Goal: Task Accomplishment & Management: Complete application form

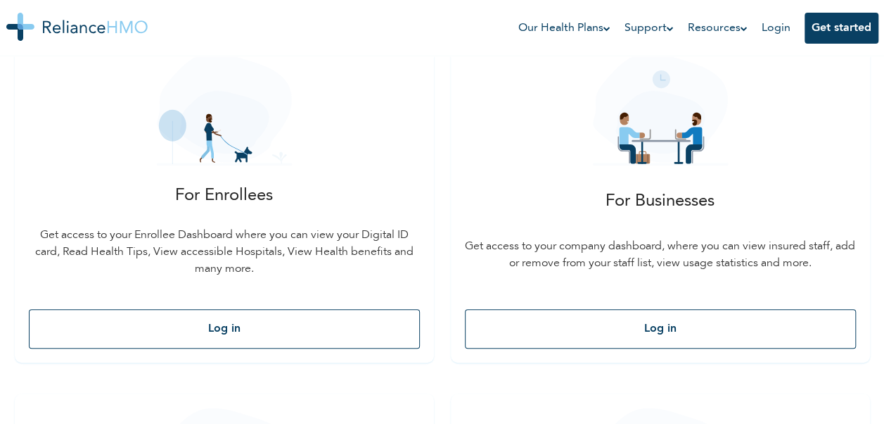
scroll to position [230, 0]
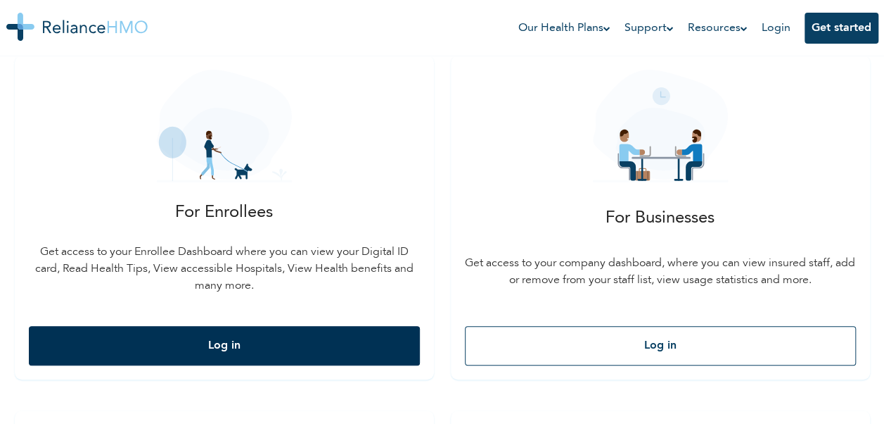
click at [307, 338] on button "Log in" at bounding box center [224, 345] width 391 height 39
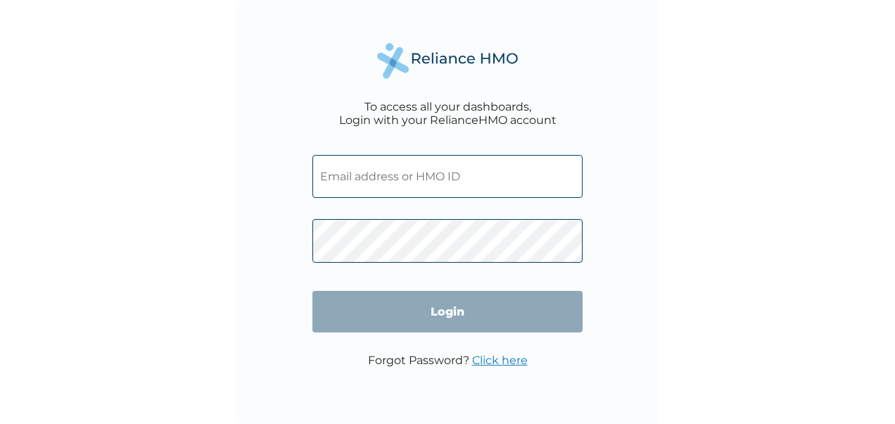
click at [376, 177] on input "text" at bounding box center [447, 176] width 270 height 43
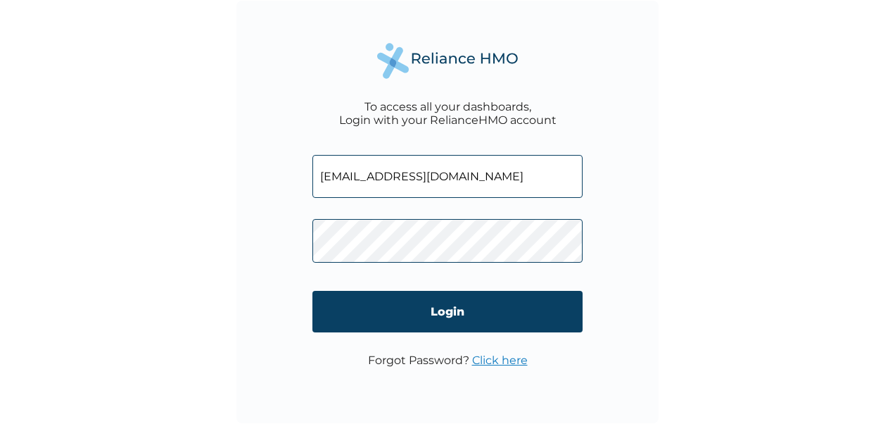
type input "[EMAIL_ADDRESS][DOMAIN_NAME]"
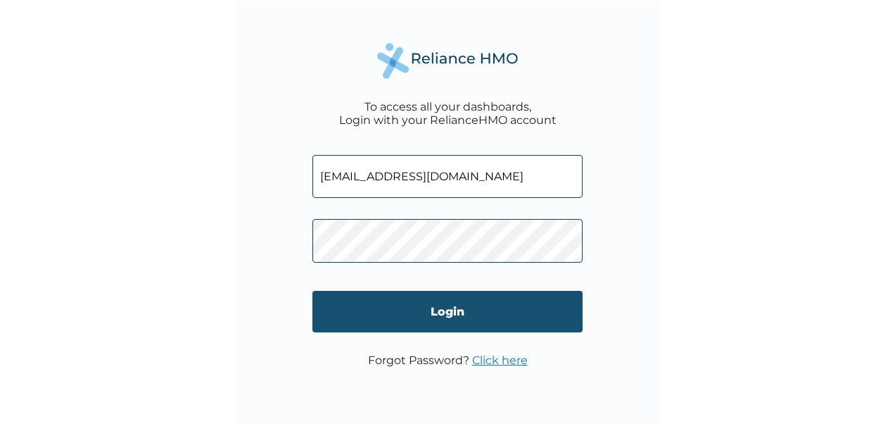
click at [455, 309] on input "Login" at bounding box center [447, 312] width 270 height 42
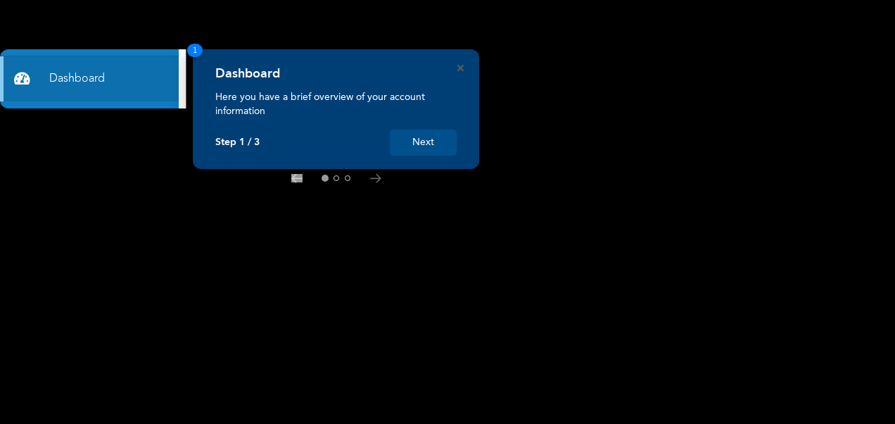
click at [461, 61] on div "Dashboard Here you have a brief overview of your account information Step 1 / 3…" at bounding box center [336, 109] width 286 height 120
click at [459, 66] on icon "Close" at bounding box center [460, 68] width 6 height 6
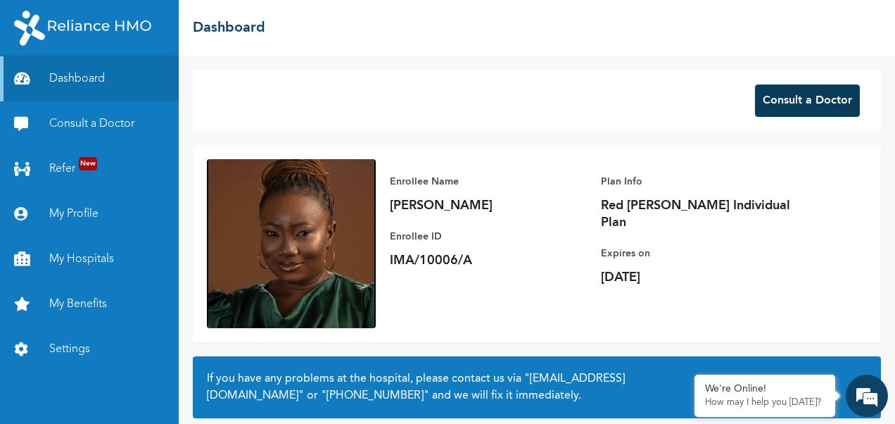
click at [801, 97] on button "Consult a Doctor" at bounding box center [807, 100] width 105 height 32
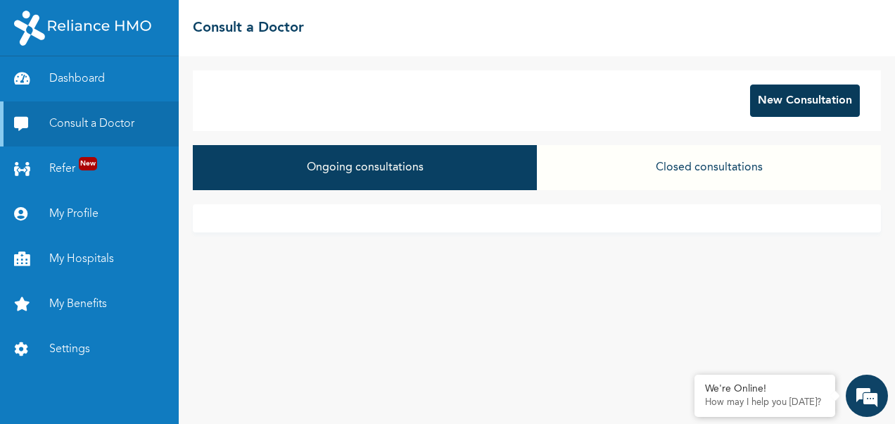
click at [780, 104] on button "New Consultation" at bounding box center [805, 100] width 110 height 32
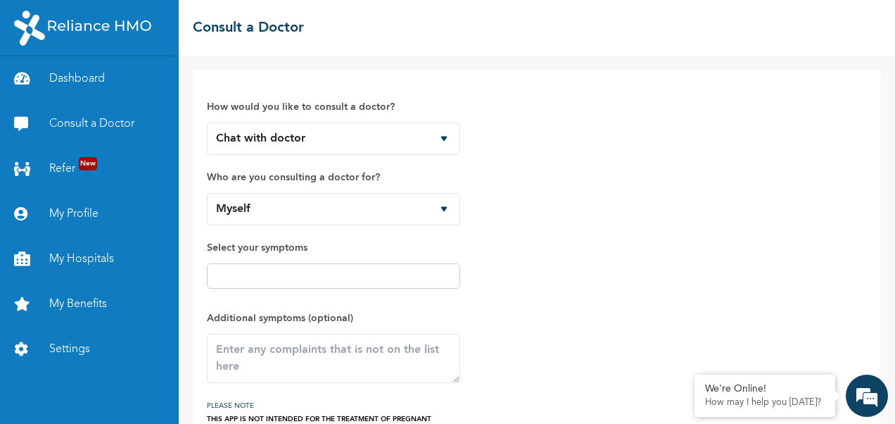
drag, startPoint x: 273, startPoint y: 265, endPoint x: 272, endPoint y: 278, distance: 12.7
click at [272, 278] on div at bounding box center [333, 275] width 253 height 25
click at [272, 278] on input "text" at bounding box center [333, 275] width 245 height 17
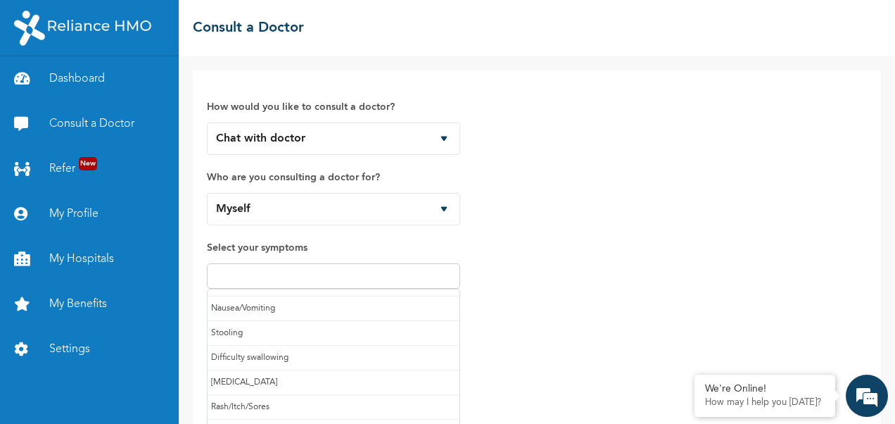
scroll to position [146, 0]
click at [473, 256] on div "How would you like to consult a doctor? Chat with doctor Phone Call Who are you…" at bounding box center [537, 258] width 660 height 349
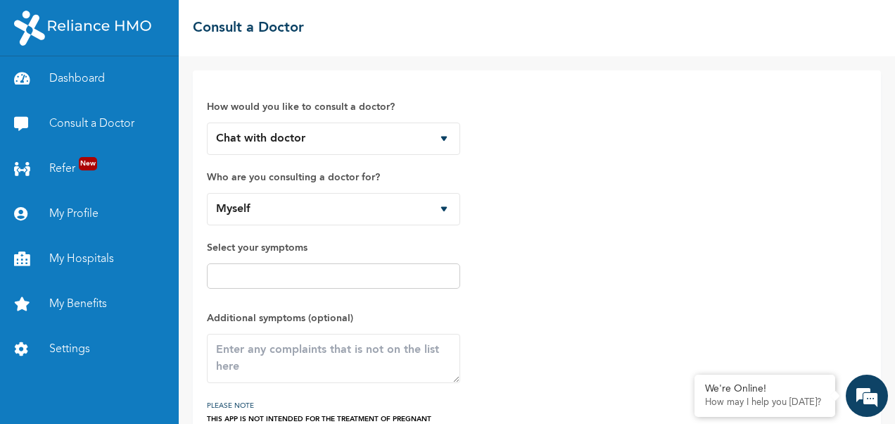
scroll to position [81, 0]
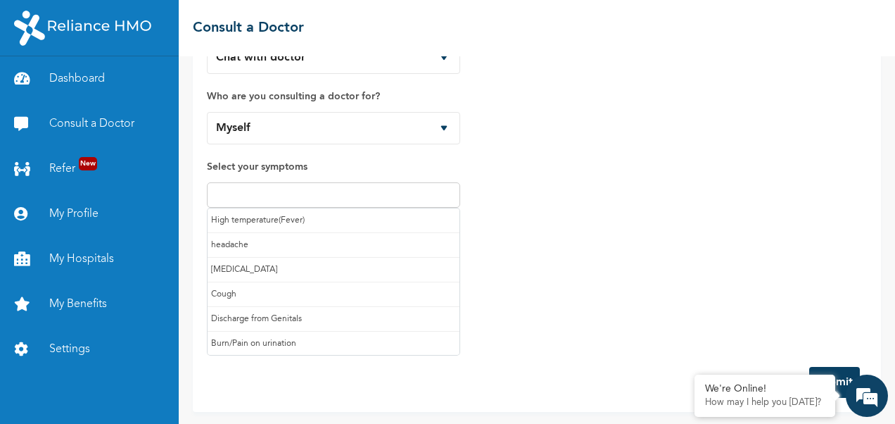
click at [362, 196] on input "text" at bounding box center [333, 194] width 245 height 17
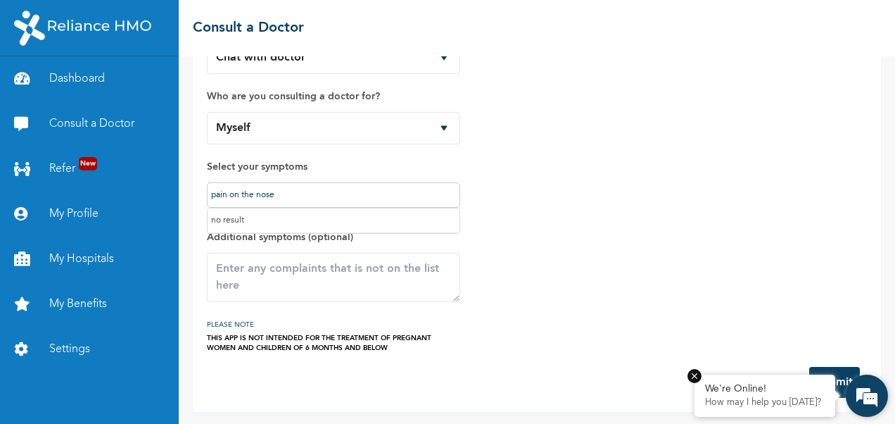
type input "pain on the nose"
click at [696, 374] on em at bounding box center [694, 376] width 14 height 14
click at [824, 383] on button "Submit" at bounding box center [834, 382] width 51 height 31
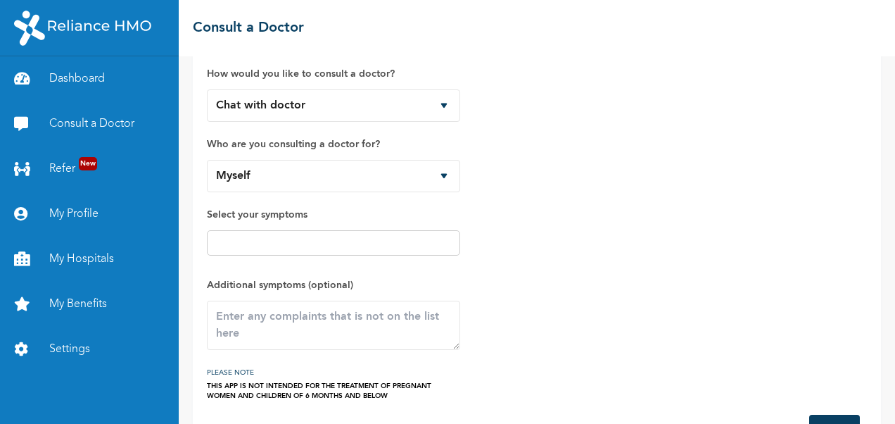
scroll to position [81, 0]
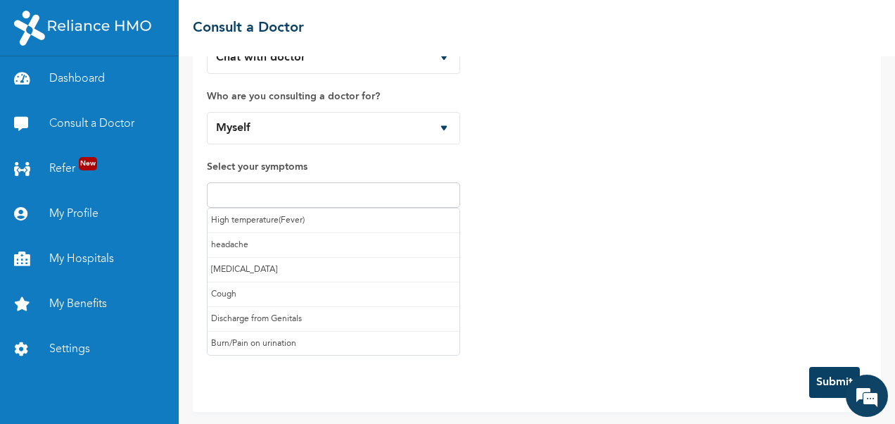
click at [343, 193] on input "text" at bounding box center [333, 194] width 245 height 17
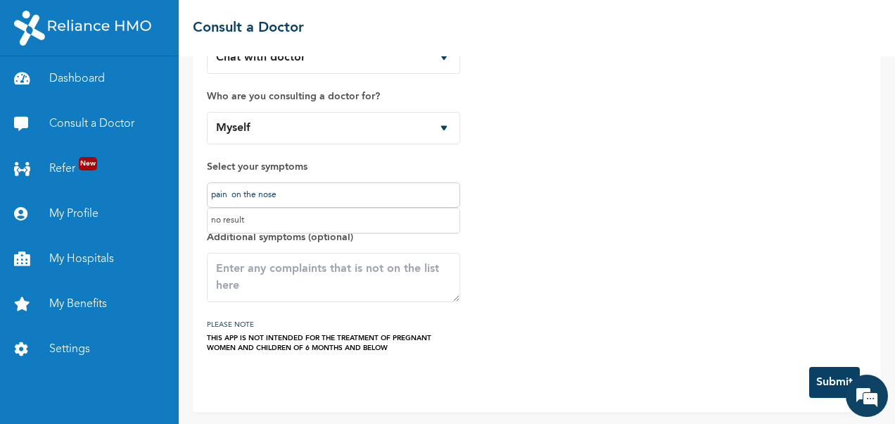
scroll to position [0, 0]
click at [303, 266] on textarea at bounding box center [333, 277] width 253 height 49
click at [324, 193] on input "pain on the nose" at bounding box center [333, 194] width 245 height 17
type input "p"
type input "nose"
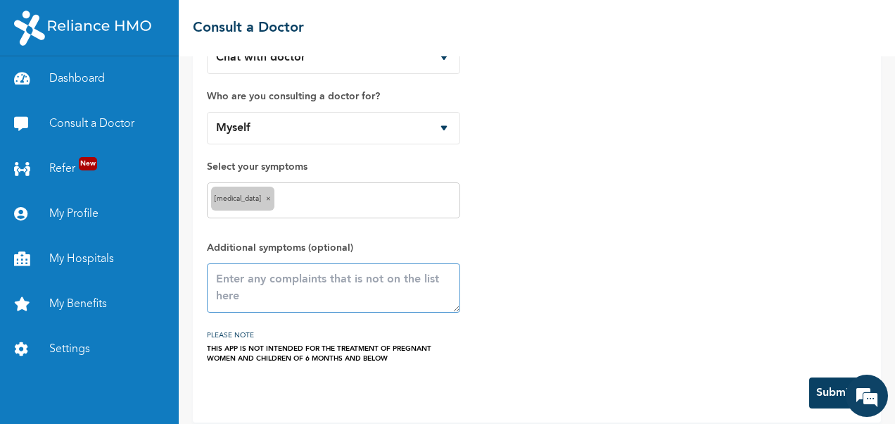
click at [286, 310] on textarea at bounding box center [333, 287] width 253 height 49
type textarea "pain on the nose bridge/"
